Goal: Information Seeking & Learning: Learn about a topic

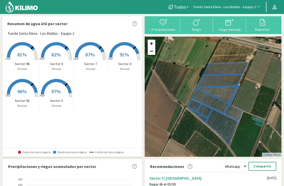
click at [15, 47] on icon at bounding box center [21, 49] width 28 height 15
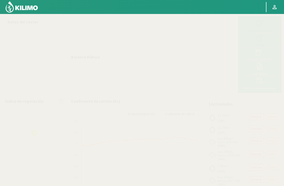
select select "110: Object"
select select "5: Object"
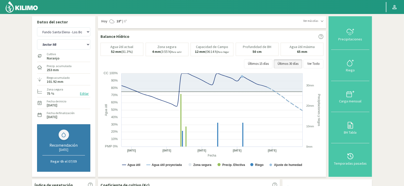
click at [74, 39] on div "Sector 4 Sector 5 Sector 6 Sector 7 Sector 9A Sector 9B" at bounding box center [63, 44] width 53 height 13
click at [63, 47] on select "Sector 4 Sector 5 Sector 6 Sector 7 Sector 9A Sector 9B" at bounding box center [63, 44] width 53 height 10
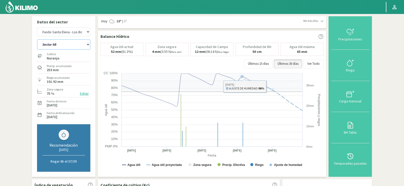
scroll to position [0, 0]
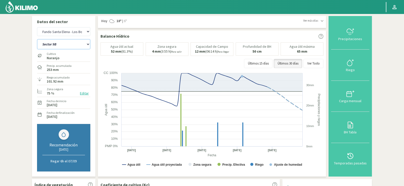
click at [53, 44] on select "Sector 4 Sector 5 Sector 6 Sector 7 Sector 9A Sector 9B" at bounding box center [63, 44] width 53 height 10
click at [27, 3] on img at bounding box center [21, 7] width 33 height 12
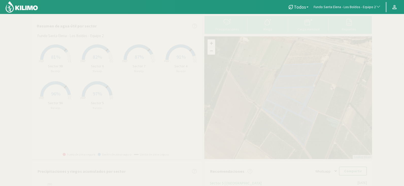
click at [98, 57] on span "82%" at bounding box center [97, 57] width 9 height 6
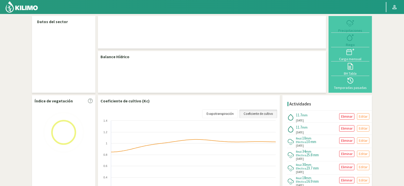
select select "110: Object"
select select "2: Object"
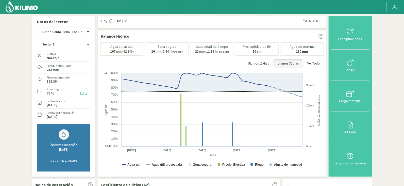
click at [20, 11] on img at bounding box center [21, 7] width 33 height 12
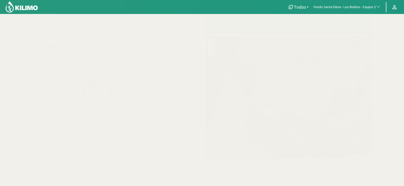
click at [147, 54] on rect at bounding box center [139, 60] width 41 height 41
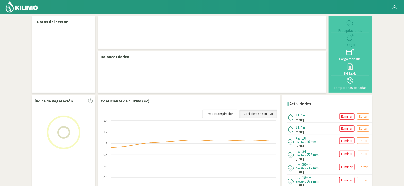
select select "110: Object"
select select "3: Object"
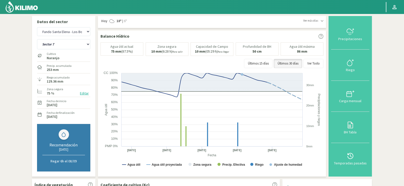
click at [24, 2] on img at bounding box center [21, 7] width 33 height 12
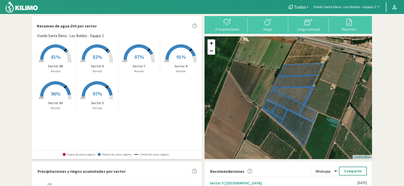
click at [170, 60] on rect at bounding box center [181, 60] width 41 height 41
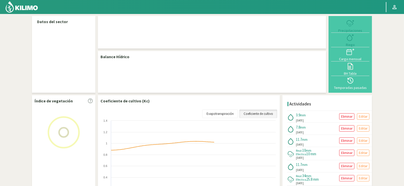
select select "110: Object"
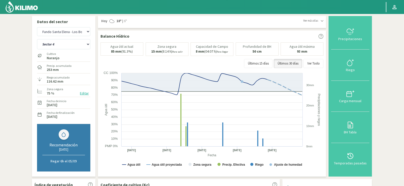
click at [27, 12] on img at bounding box center [21, 7] width 33 height 12
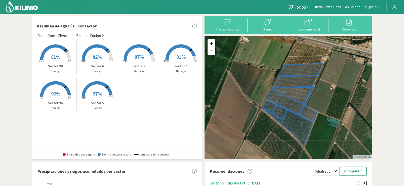
click at [55, 86] on rect at bounding box center [55, 97] width 41 height 41
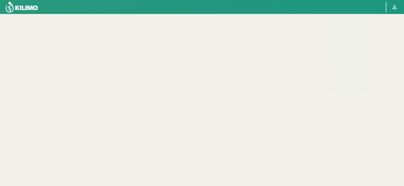
select select "110: Object"
select select "4: Object"
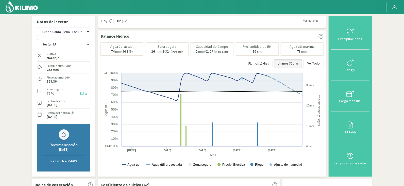
click at [26, 6] on img at bounding box center [21, 7] width 33 height 12
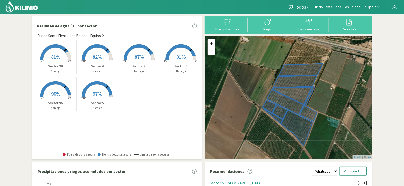
click at [101, 94] on span "97%" at bounding box center [97, 93] width 9 height 6
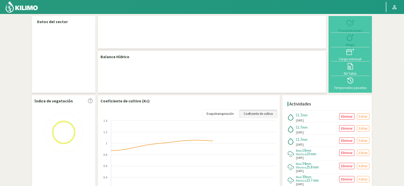
select select "110: Object"
select select "1: Object"
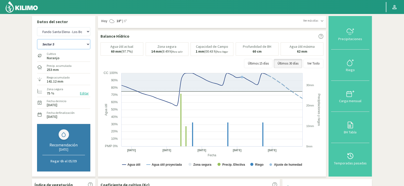
click at [65, 45] on select "Sector 4 Sector 5 Sector 6 Sector 7 Sector 9A Sector 9B" at bounding box center [63, 44] width 53 height 10
click at [67, 28] on select "Agr. Cardonal Agr. El Carmelo Agrícola Bakia Agrícola [GEOGRAPHIC_DATA] - IC Ag…" at bounding box center [63, 31] width 53 height 9
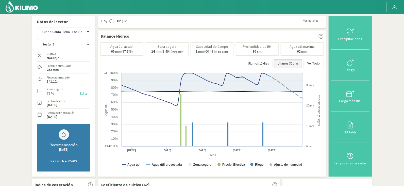
click at [29, 6] on img at bounding box center [21, 7] width 33 height 12
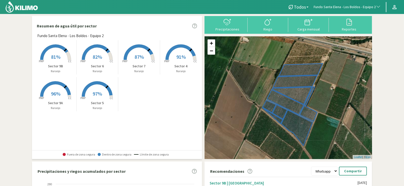
click at [286, 4] on button "Fundo Santa Elena - Los Boldos - Equipo 2" at bounding box center [347, 7] width 72 height 11
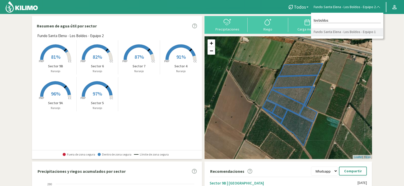
type input "los boldos"
click at [286, 31] on li "Fundo Santa Elena - Los Boldos - Equipo 1" at bounding box center [347, 32] width 72 height 8
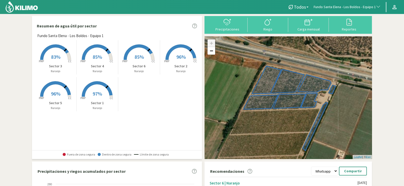
click at [59, 53] on rect at bounding box center [55, 60] width 41 height 41
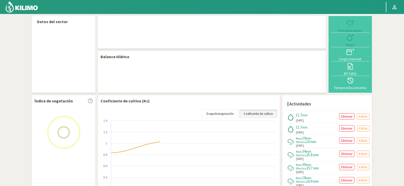
select select "109: Object"
select select "2: Object"
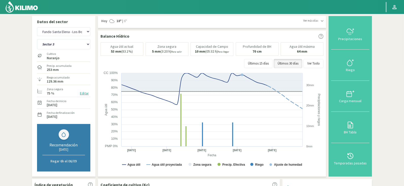
click at [24, 8] on img at bounding box center [21, 7] width 33 height 12
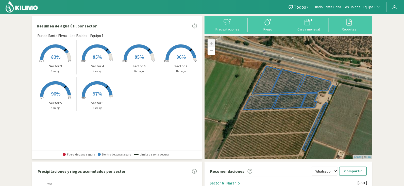
click at [94, 53] on rect at bounding box center [97, 60] width 41 height 41
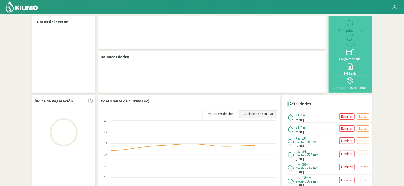
select select "109: Object"
select select "3: Object"
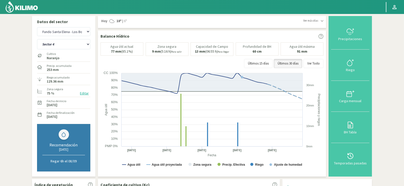
click at [26, 3] on img at bounding box center [21, 7] width 33 height 12
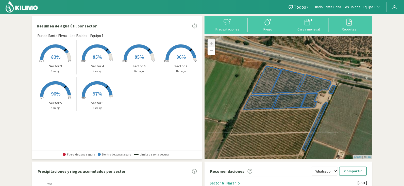
click at [146, 55] on rect at bounding box center [139, 60] width 41 height 41
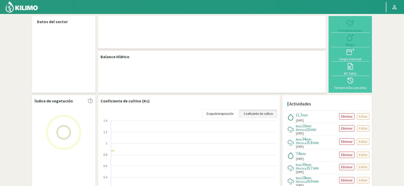
select select "109: Object"
select select "5: Object"
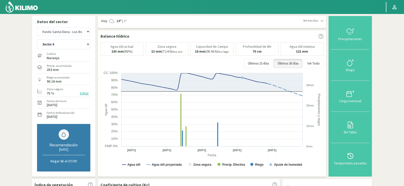
click at [29, 3] on img at bounding box center [21, 7] width 33 height 12
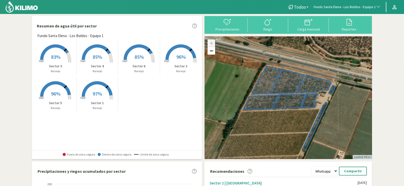
click at [176, 59] on span "96%" at bounding box center [180, 57] width 9 height 6
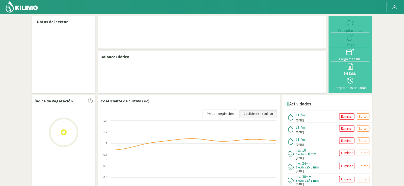
select select "109: Object"
select select "1: Object"
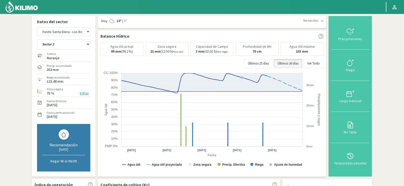
click at [33, 3] on img at bounding box center [21, 7] width 33 height 12
